Goal: Register for event/course

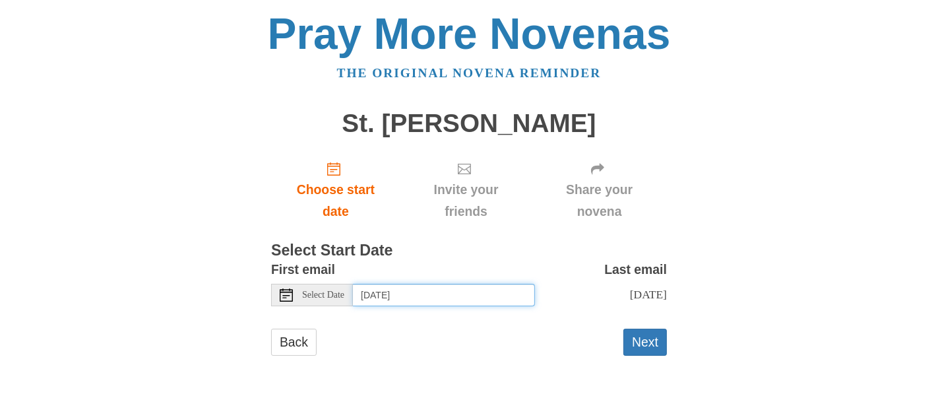
click at [432, 292] on input "[DATE]" at bounding box center [444, 295] width 182 height 22
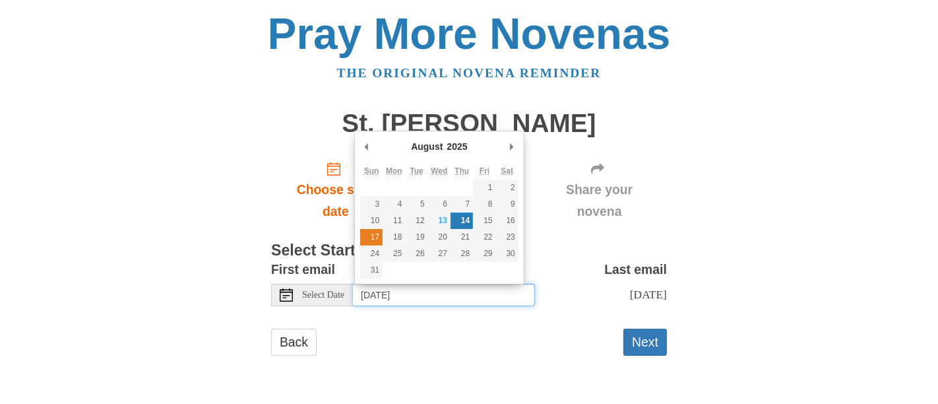
type input "[DATE]"
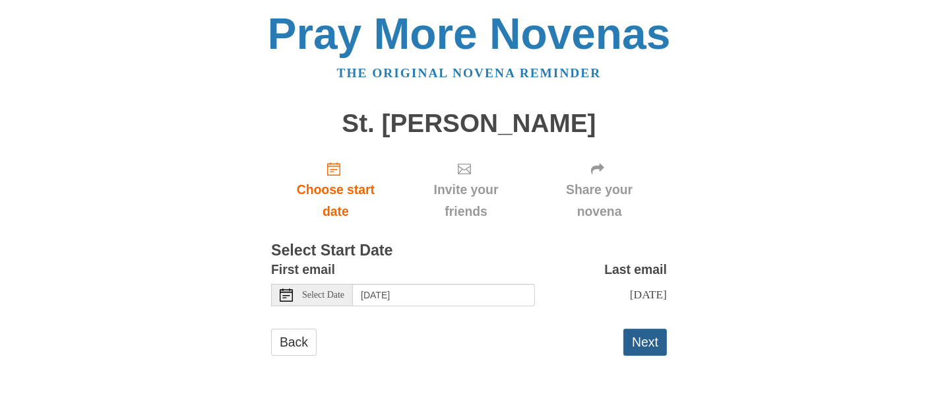
click at [645, 343] on button "Next" at bounding box center [646, 342] width 44 height 27
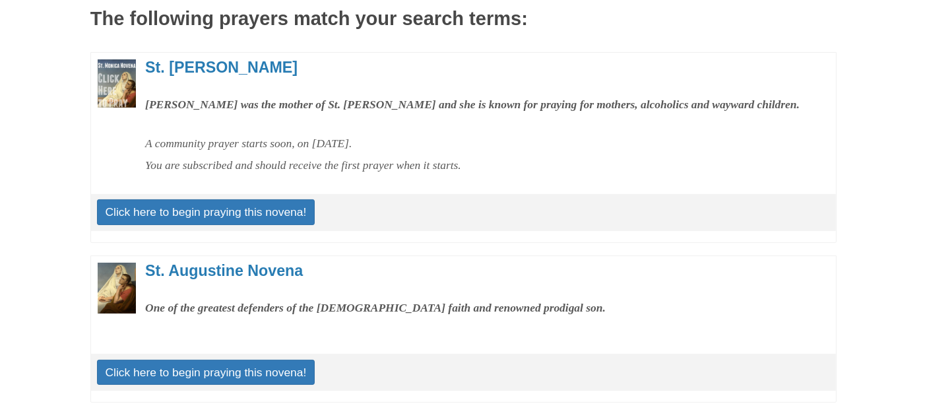
scroll to position [225, 0]
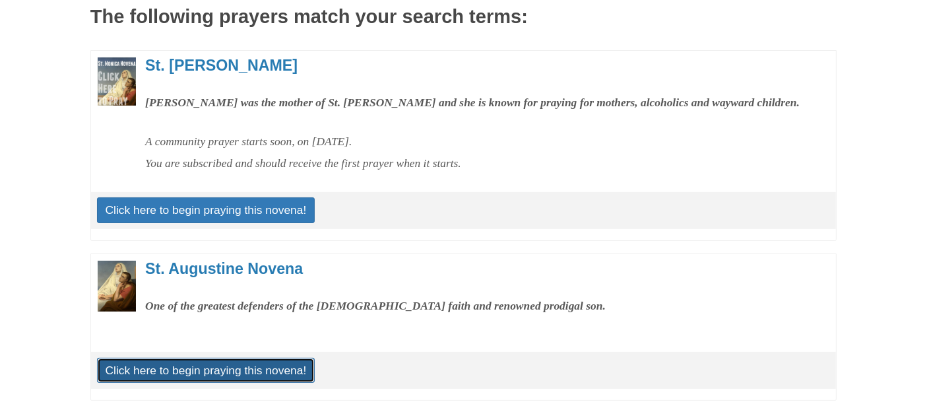
click at [253, 383] on link "Click here to begin praying this novena!" at bounding box center [206, 370] width 218 height 25
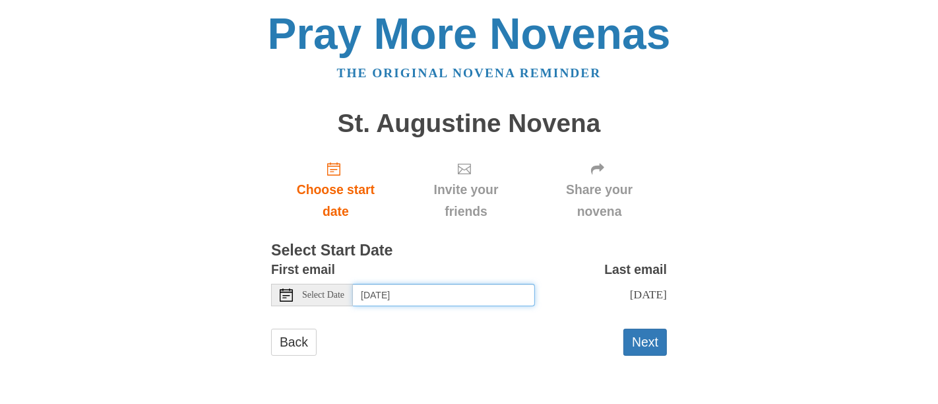
click at [438, 298] on input "[DATE]" at bounding box center [444, 295] width 182 height 22
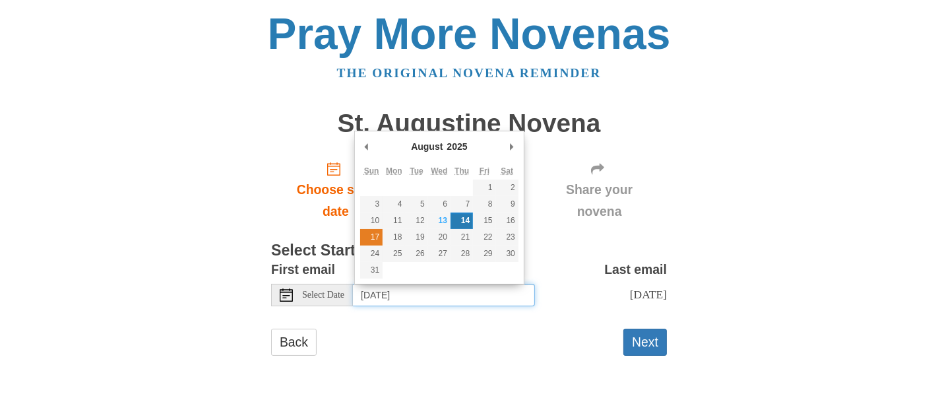
type input "[DATE]"
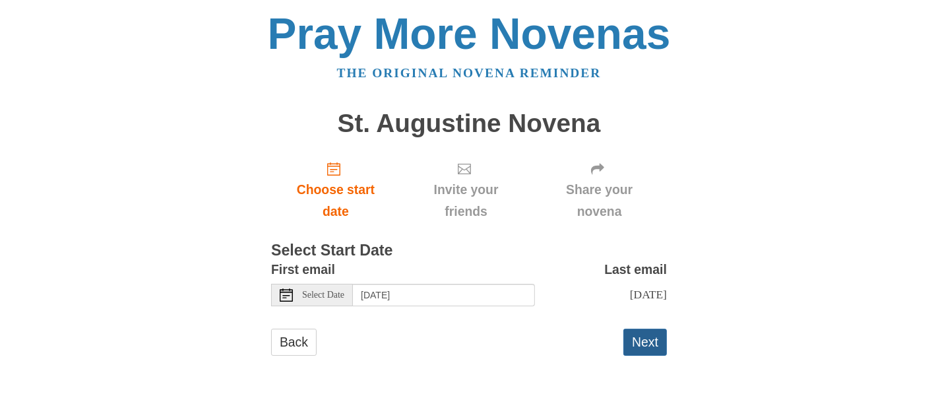
click at [651, 342] on button "Next" at bounding box center [646, 342] width 44 height 27
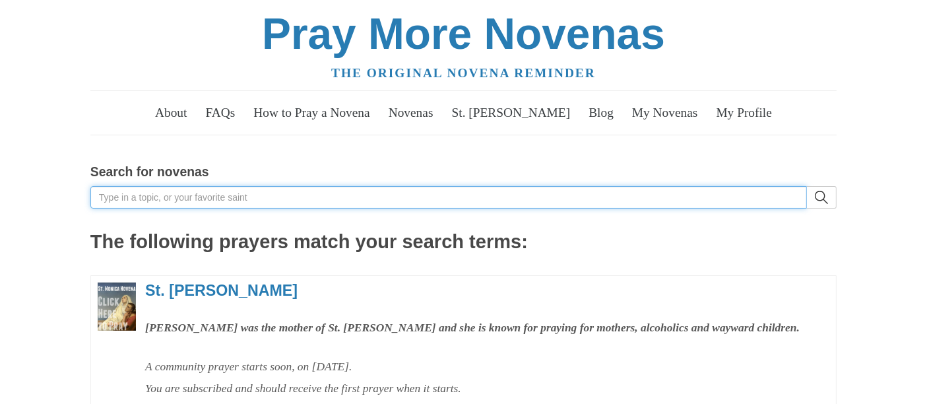
click at [242, 207] on input "Search for novenas" at bounding box center [448, 197] width 717 height 22
type input "john"
click at [807, 186] on button "search" at bounding box center [822, 197] width 30 height 22
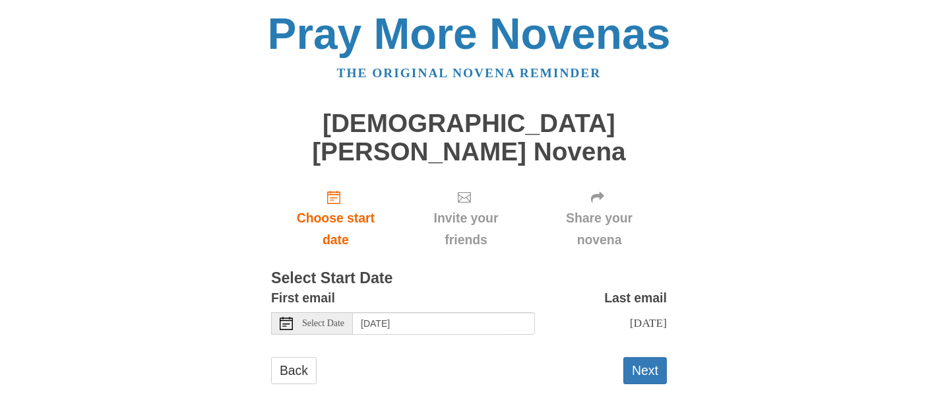
click at [338, 319] on span "Select Date" at bounding box center [323, 323] width 42 height 9
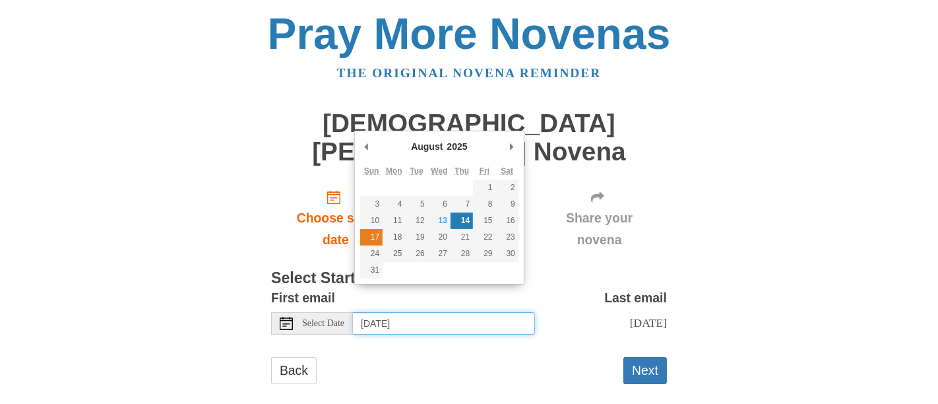
type input "[DATE]"
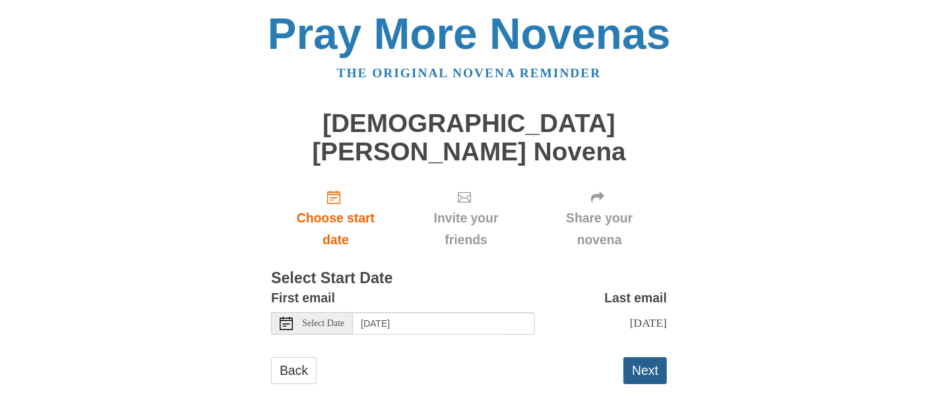
click at [643, 357] on button "Next" at bounding box center [646, 370] width 44 height 27
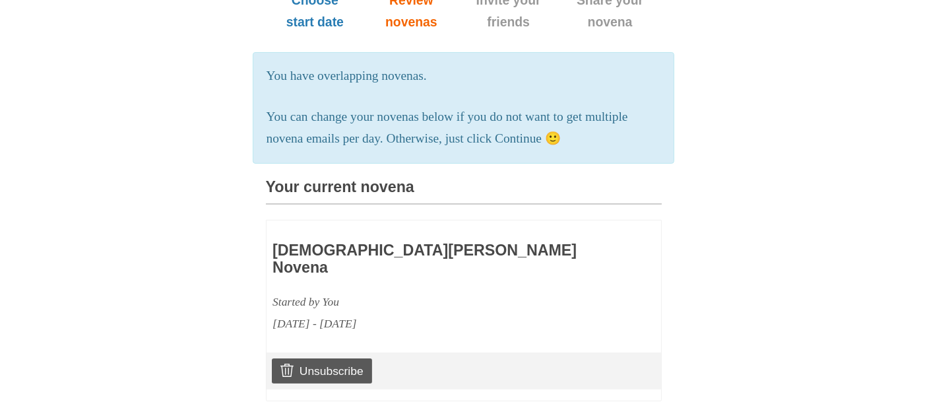
scroll to position [228, 0]
